Goal: Task Accomplishment & Management: Manage account settings

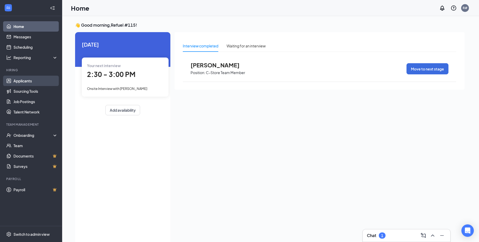
click at [23, 81] on link "Applicants" at bounding box center [35, 81] width 44 height 10
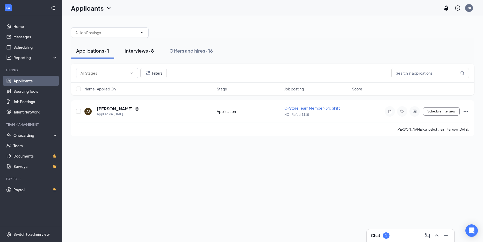
click at [149, 51] on div "Interviews · 8" at bounding box center [139, 50] width 29 height 6
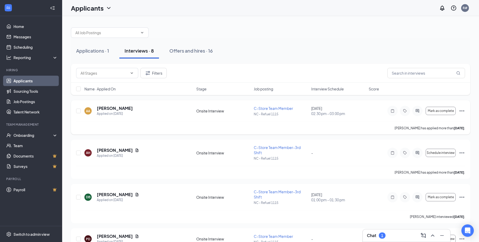
click at [464, 110] on icon "Ellipses" at bounding box center [462, 111] width 6 height 6
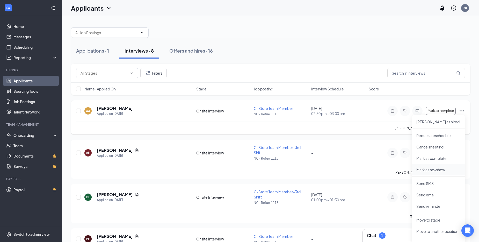
click at [429, 170] on p "Mark as no-show" at bounding box center [439, 169] width 45 height 5
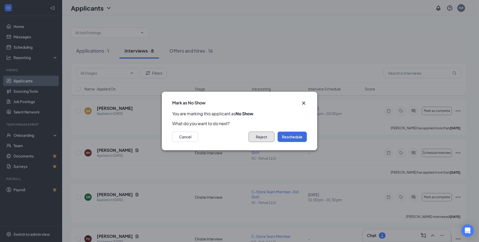
click at [267, 138] on button "Reject" at bounding box center [262, 137] width 26 height 10
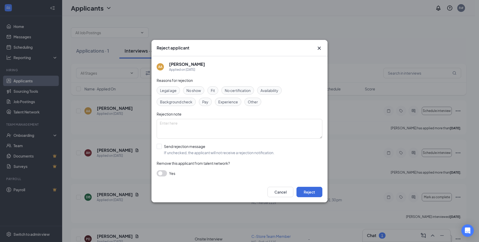
click at [197, 90] on span "No show" at bounding box center [194, 91] width 15 height 6
click at [309, 193] on button "Reject" at bounding box center [310, 192] width 26 height 10
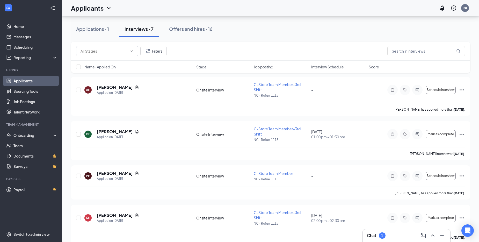
scroll to position [9, 0]
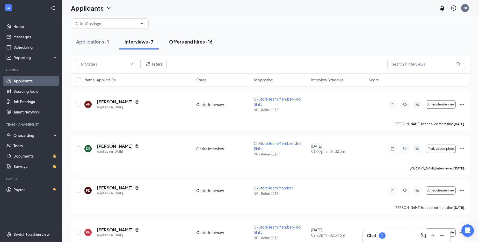
click at [188, 43] on div "Offers and hires · 16" at bounding box center [191, 41] width 44 height 6
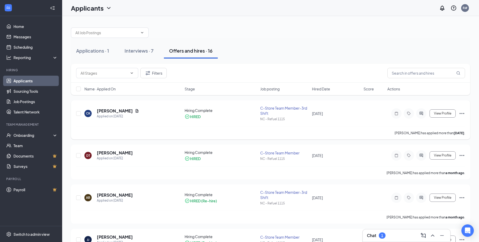
click at [462, 113] on icon "Ellipses" at bounding box center [462, 113] width 6 height 6
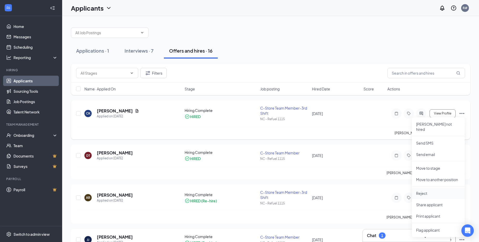
click at [428, 191] on li "Reject" at bounding box center [438, 193] width 53 height 11
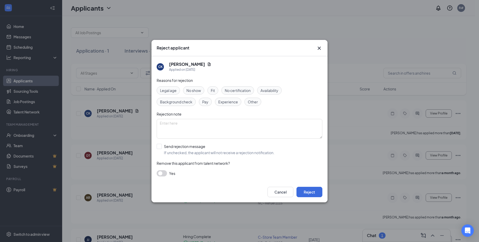
click at [168, 104] on span "Background check" at bounding box center [176, 102] width 32 height 6
click at [308, 194] on button "Reject" at bounding box center [310, 192] width 26 height 10
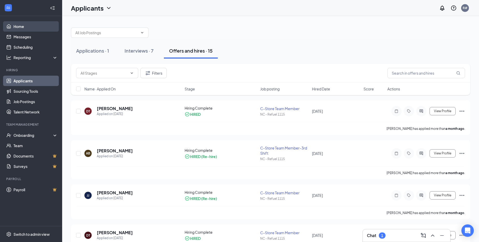
click at [18, 27] on link "Home" at bounding box center [35, 26] width 44 height 10
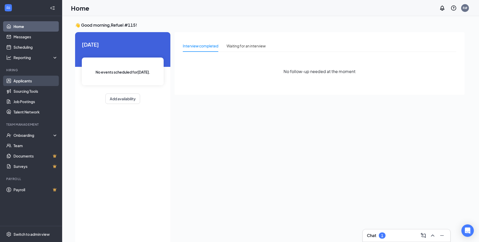
click at [18, 82] on link "Applicants" at bounding box center [35, 81] width 44 height 10
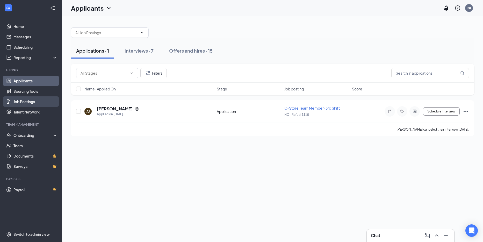
click at [23, 104] on link "Job Postings" at bounding box center [35, 101] width 44 height 10
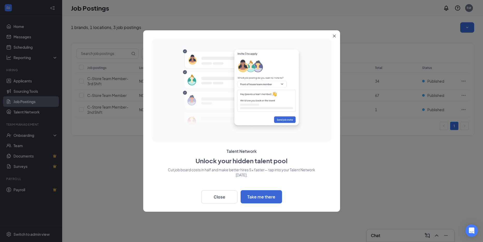
click at [335, 37] on icon "Close" at bounding box center [334, 36] width 3 height 3
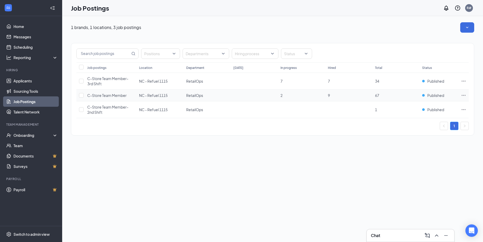
click at [464, 96] on icon "Ellipses" at bounding box center [463, 95] width 5 height 5
click at [428, 179] on div "1 brands, 1 locations, 3 job postings Positions Departments Hiring process Stat…" at bounding box center [272, 129] width 421 height 226
